Goal: Task Accomplishment & Management: Manage account settings

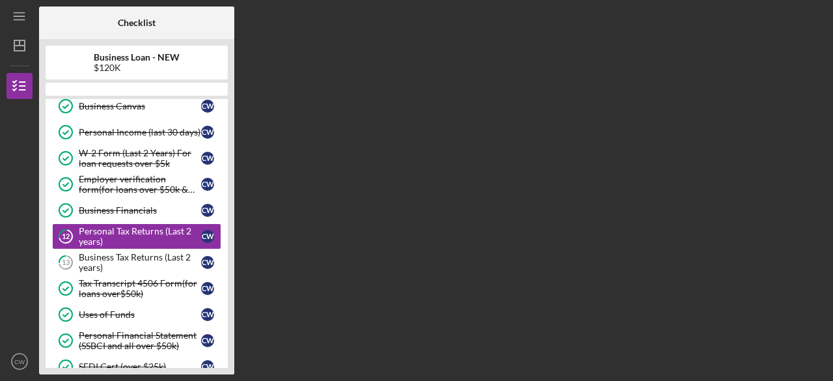
scroll to position [91, 0]
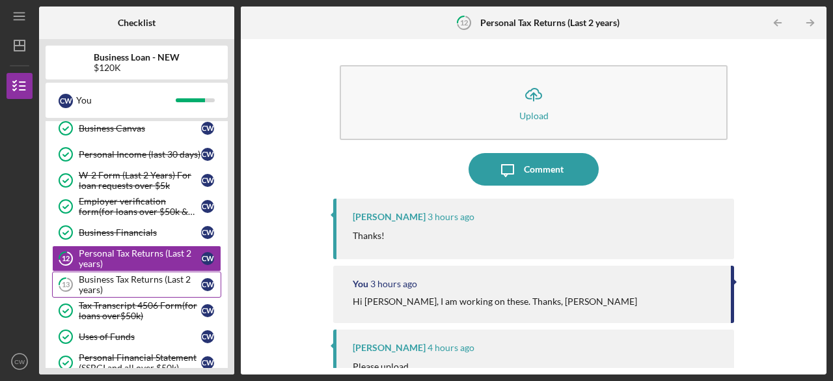
click at [124, 291] on div "Business Tax Returns (Last 2 years)" at bounding box center [140, 284] width 122 height 21
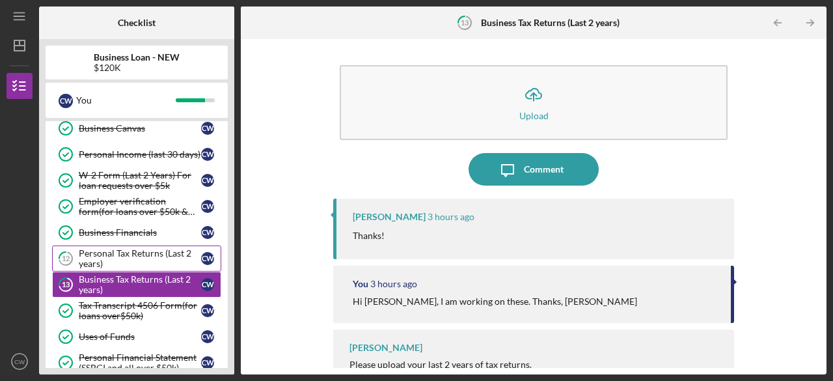
click at [124, 248] on div "Personal Tax Returns (Last 2 years)" at bounding box center [140, 258] width 122 height 21
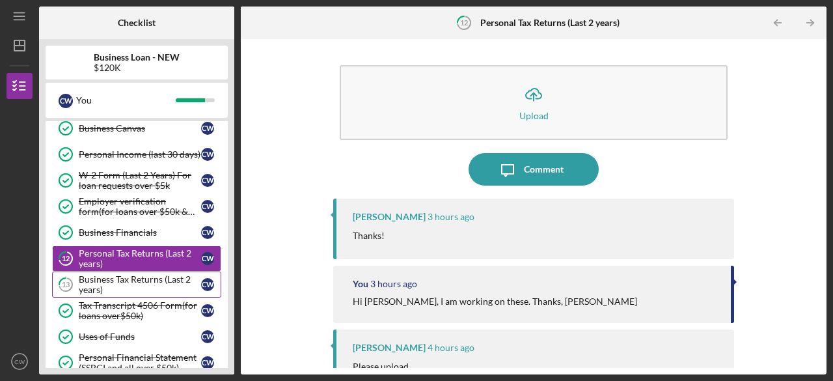
click at [126, 274] on div "Business Tax Returns (Last 2 years)" at bounding box center [140, 284] width 122 height 21
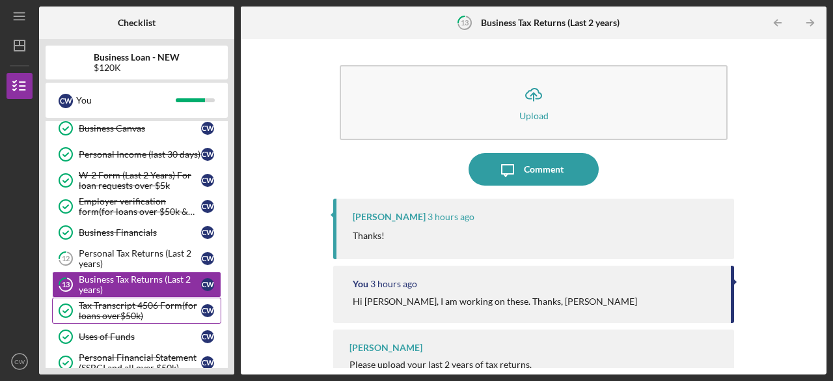
click at [133, 310] on div "Tax Transcript 4506 Form(for loans over$50k)" at bounding box center [140, 310] width 122 height 21
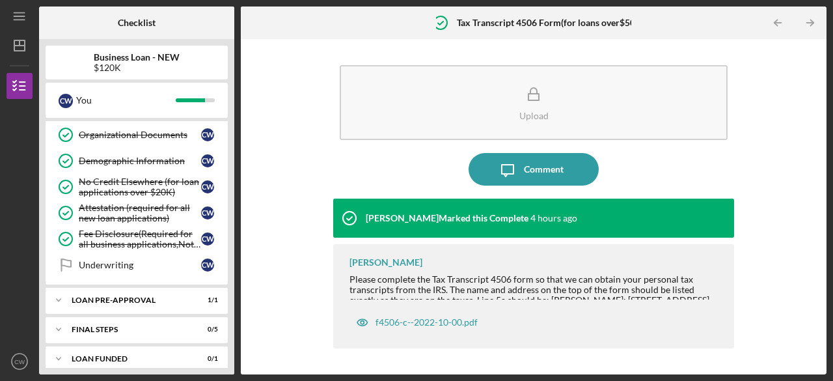
scroll to position [502, 0]
click at [134, 295] on div "LOAN PRE-APPROVAL" at bounding box center [142, 299] width 140 height 8
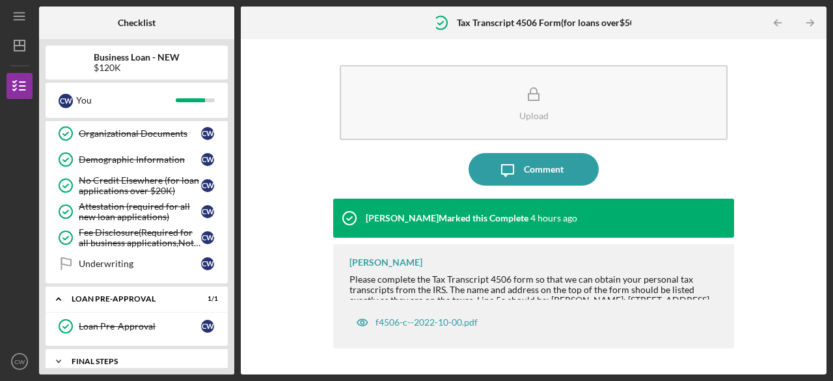
click at [90, 348] on div "Icon/Expander FINAL STEPS 0 / 5" at bounding box center [137, 361] width 182 height 26
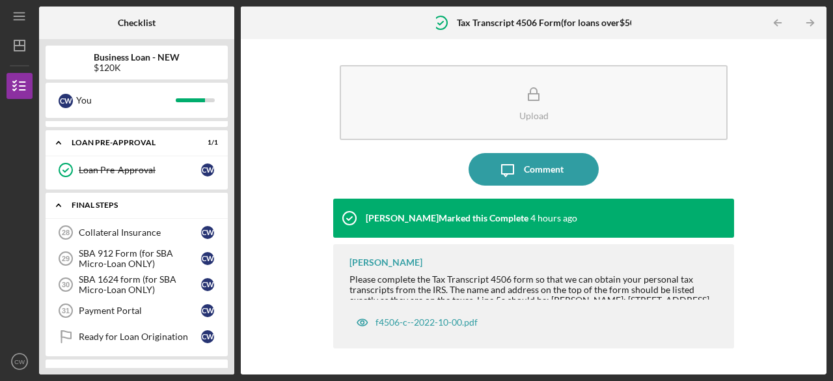
scroll to position [669, 0]
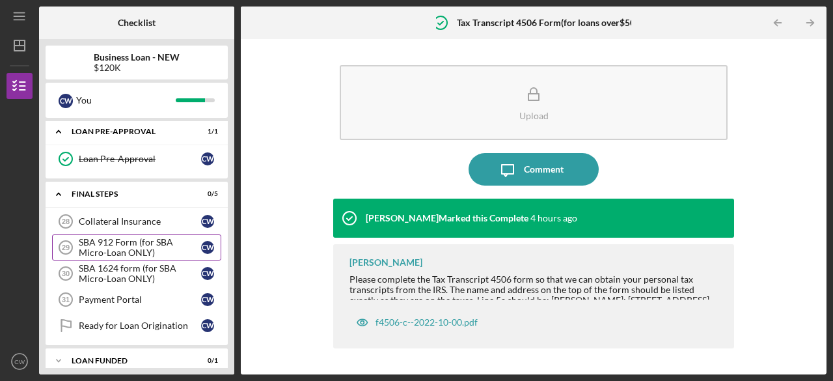
click at [92, 237] on div "SBA 912 Form (for SBA Micro-Loan ONLY)" at bounding box center [140, 247] width 122 height 21
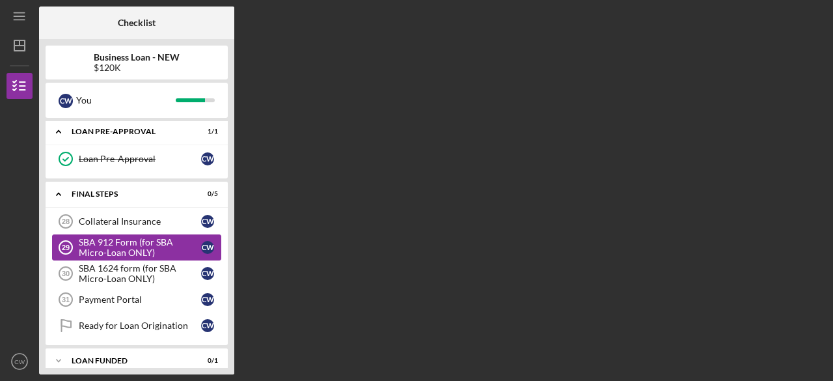
click at [92, 237] on div "SBA 912 Form (for SBA Micro-Loan ONLY)" at bounding box center [140, 247] width 122 height 21
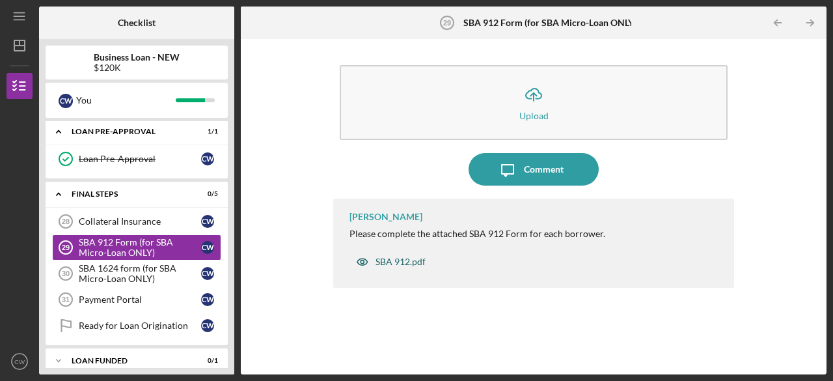
click at [394, 258] on div "SBA 912.pdf" at bounding box center [400, 261] width 50 height 10
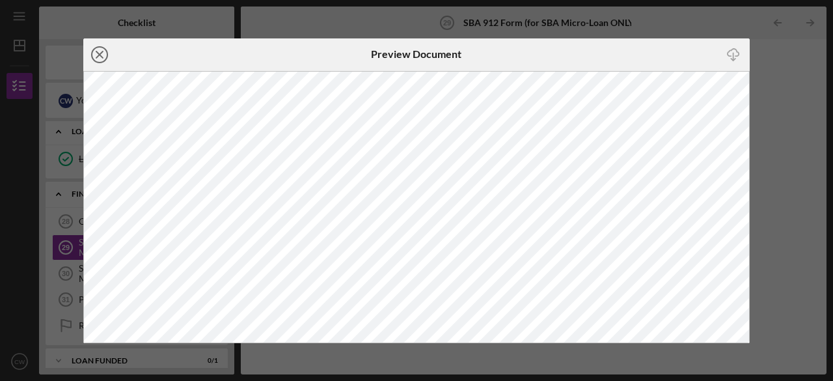
click at [101, 49] on icon "Icon/Close" at bounding box center [99, 54] width 33 height 33
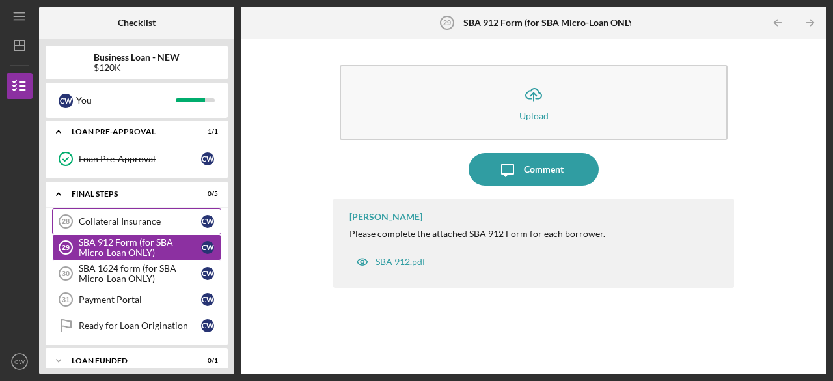
click at [122, 217] on link "Collateral Insurance 28 Collateral Insurance C W" at bounding box center [136, 221] width 169 height 26
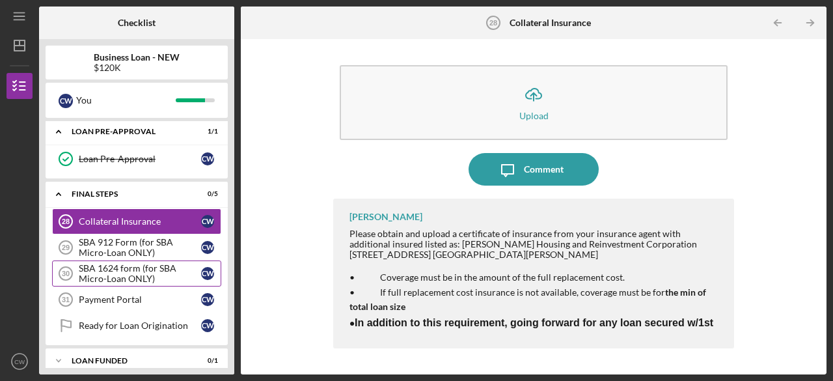
click at [120, 263] on div "SBA 1624 form (for SBA Micro-Loan ONLY)" at bounding box center [140, 273] width 122 height 21
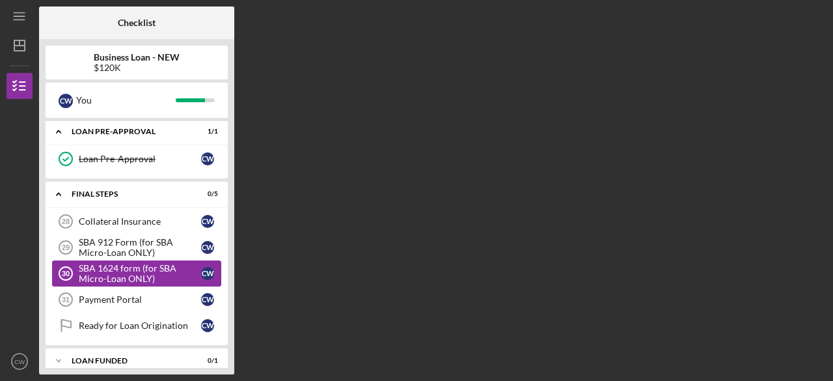
click at [120, 263] on div "SBA 1624 form (for SBA Micro-Loan ONLY)" at bounding box center [140, 273] width 122 height 21
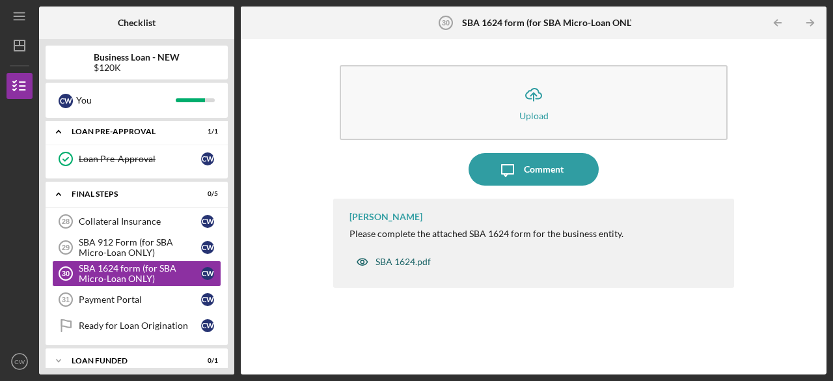
click at [383, 256] on div "SBA 1624.pdf" at bounding box center [402, 261] width 55 height 10
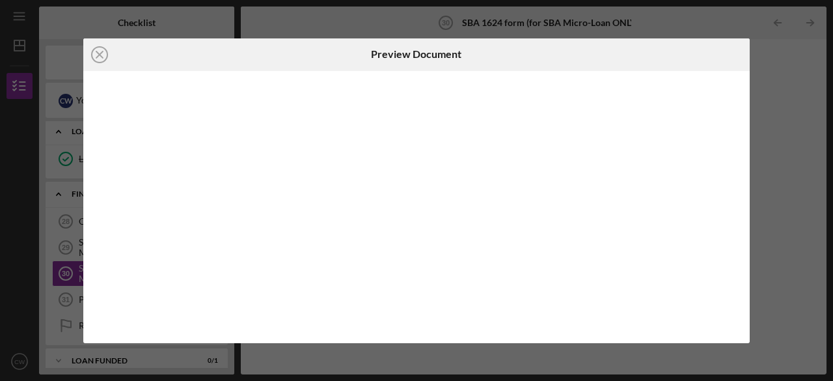
click at [383, 256] on body "Icon/Menu SBA 1624 form (for SBA Micro-Loan ONLY) 30 SBA 1624 form (for SBA Mic…" at bounding box center [416, 190] width 833 height 381
click at [109, 53] on icon "Icon/Close" at bounding box center [99, 54] width 33 height 33
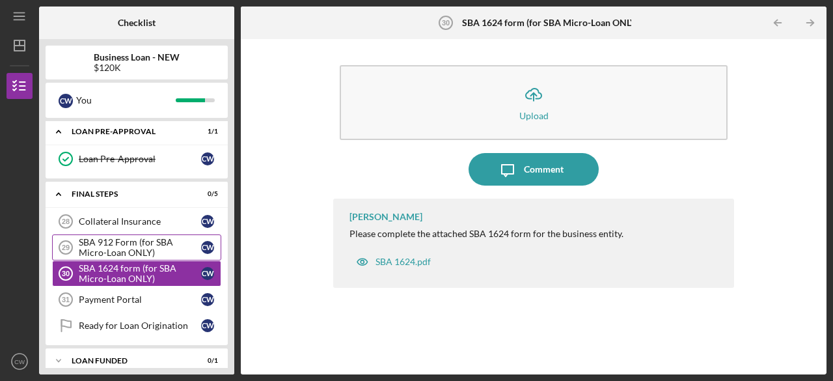
click at [112, 237] on div "SBA 912 Form (for SBA Micro-Loan ONLY)" at bounding box center [140, 247] width 122 height 21
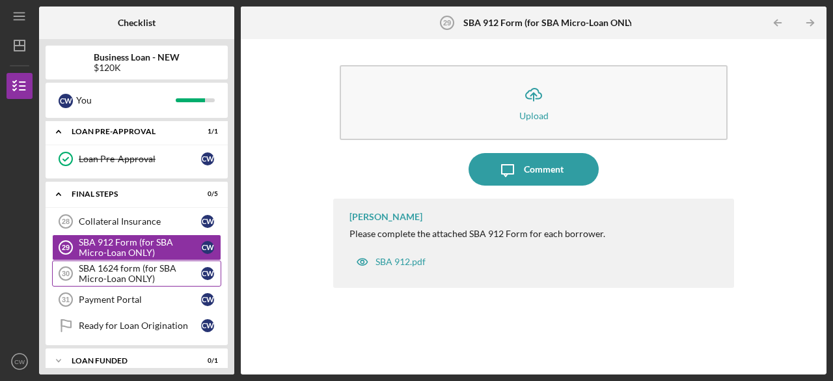
click at [113, 263] on div "SBA 1624 form (for SBA Micro-Loan ONLY)" at bounding box center [140, 273] width 122 height 21
